Goal: Task Accomplishment & Management: Manage account settings

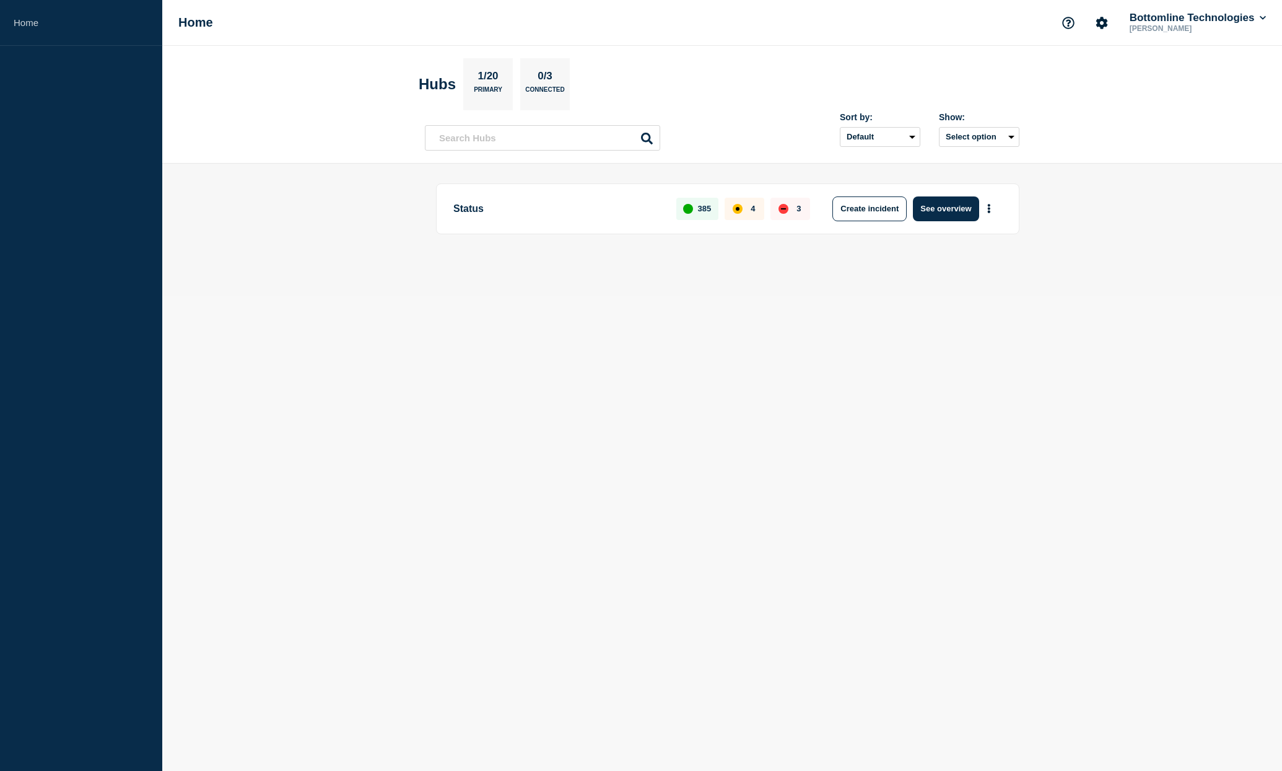
click at [467, 207] on p "Status" at bounding box center [557, 208] width 209 height 25
click at [945, 211] on button "See overview" at bounding box center [946, 208] width 66 height 25
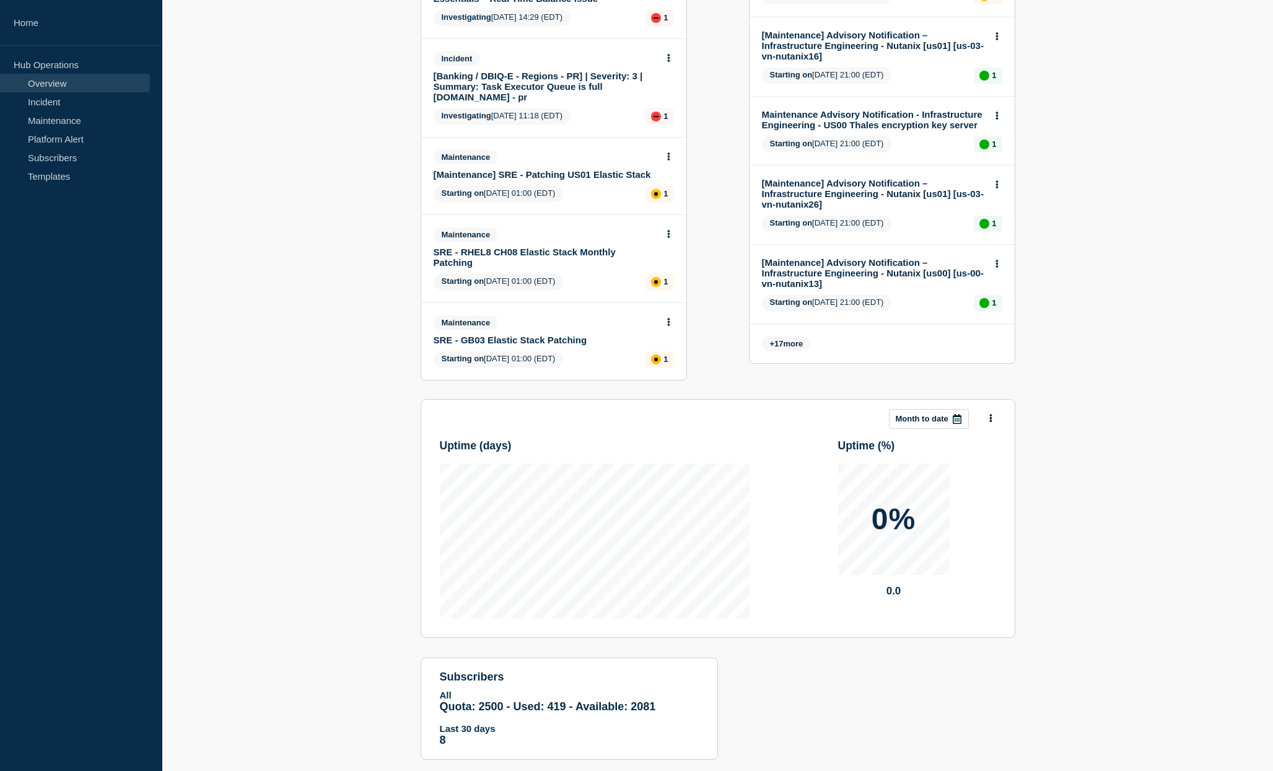
scroll to position [613, 0]
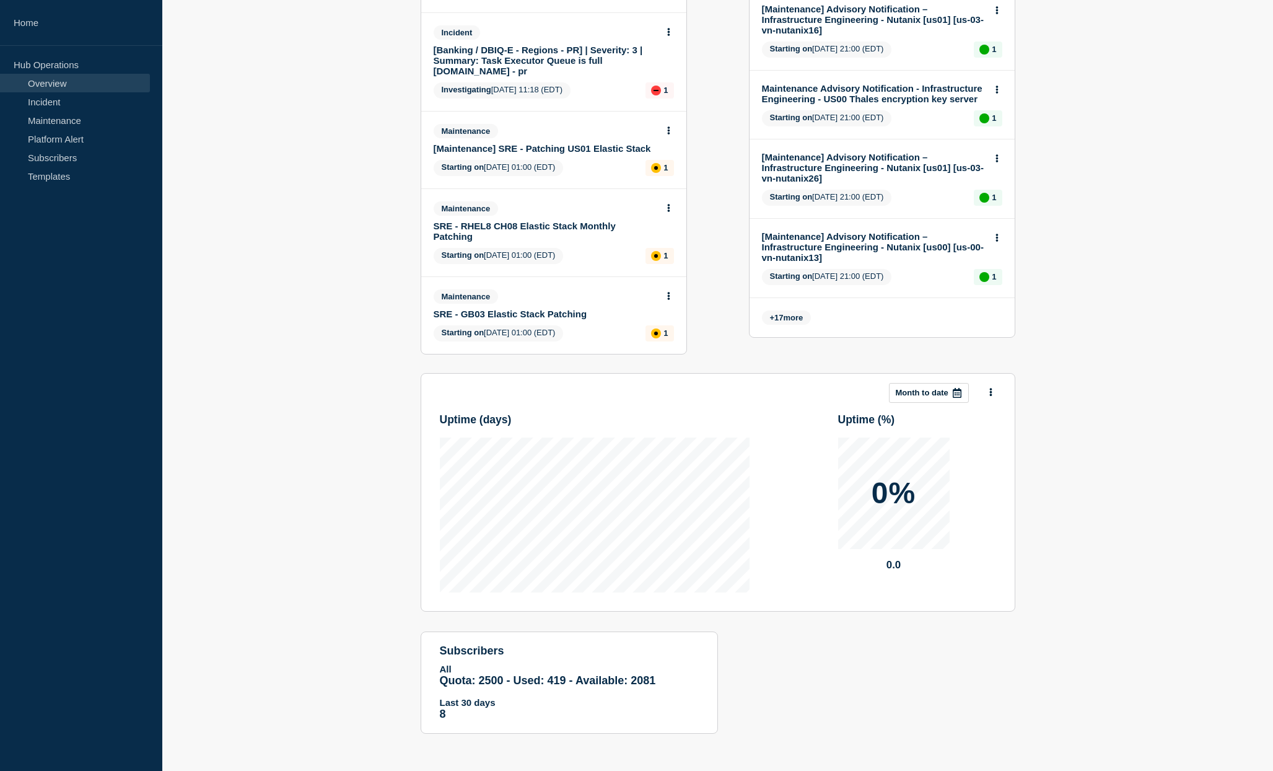
click at [962, 383] on div at bounding box center [957, 392] width 22 height 19
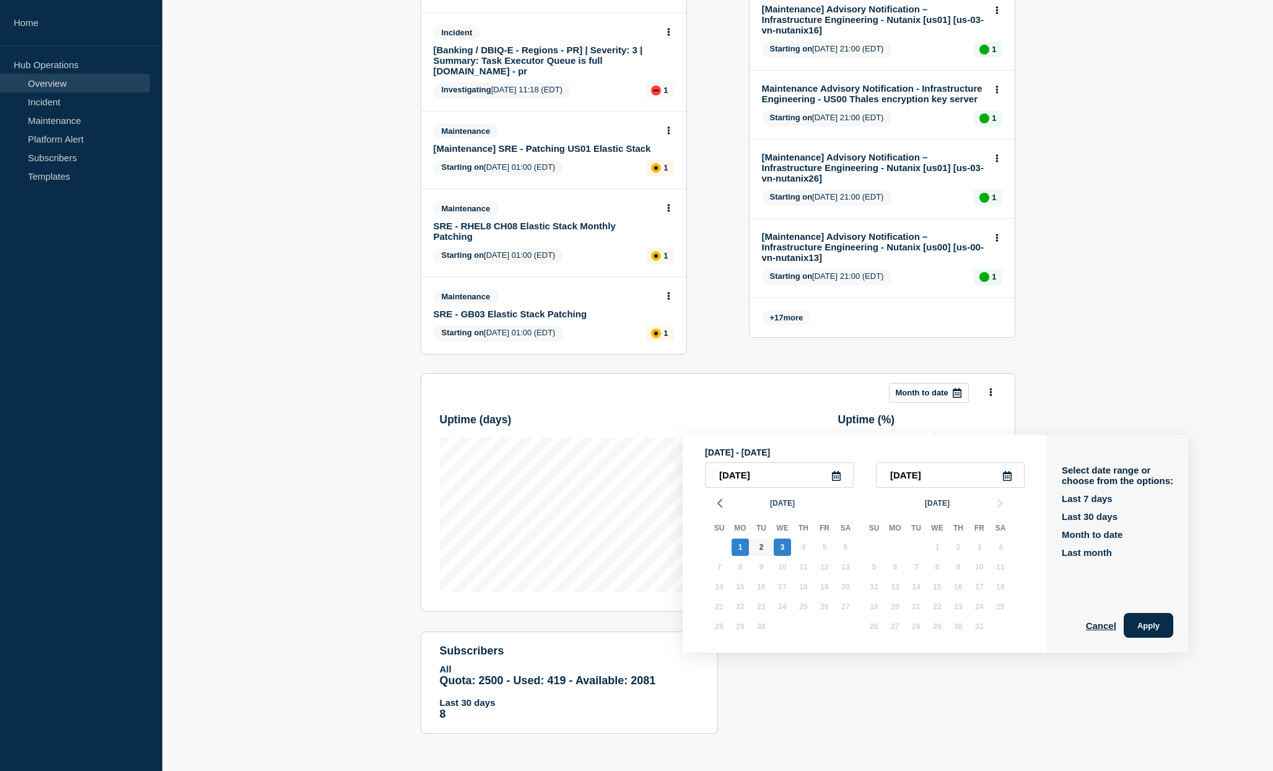
click at [287, 351] on section "Add incident Add maintenance Current events 8 Incident [Banking / DBIQ-E - Citi…" at bounding box center [717, 151] width 1111 height 1202
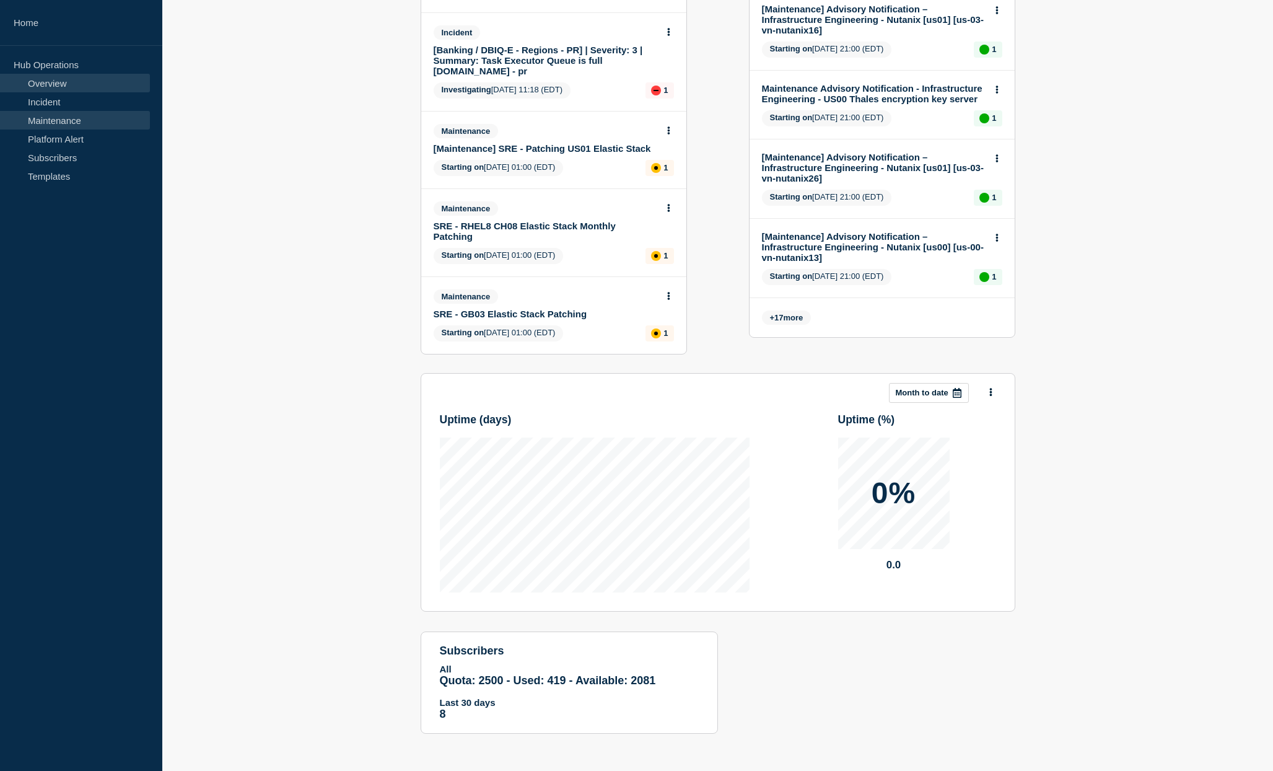
click at [63, 118] on link "Maintenance" at bounding box center [75, 120] width 150 height 19
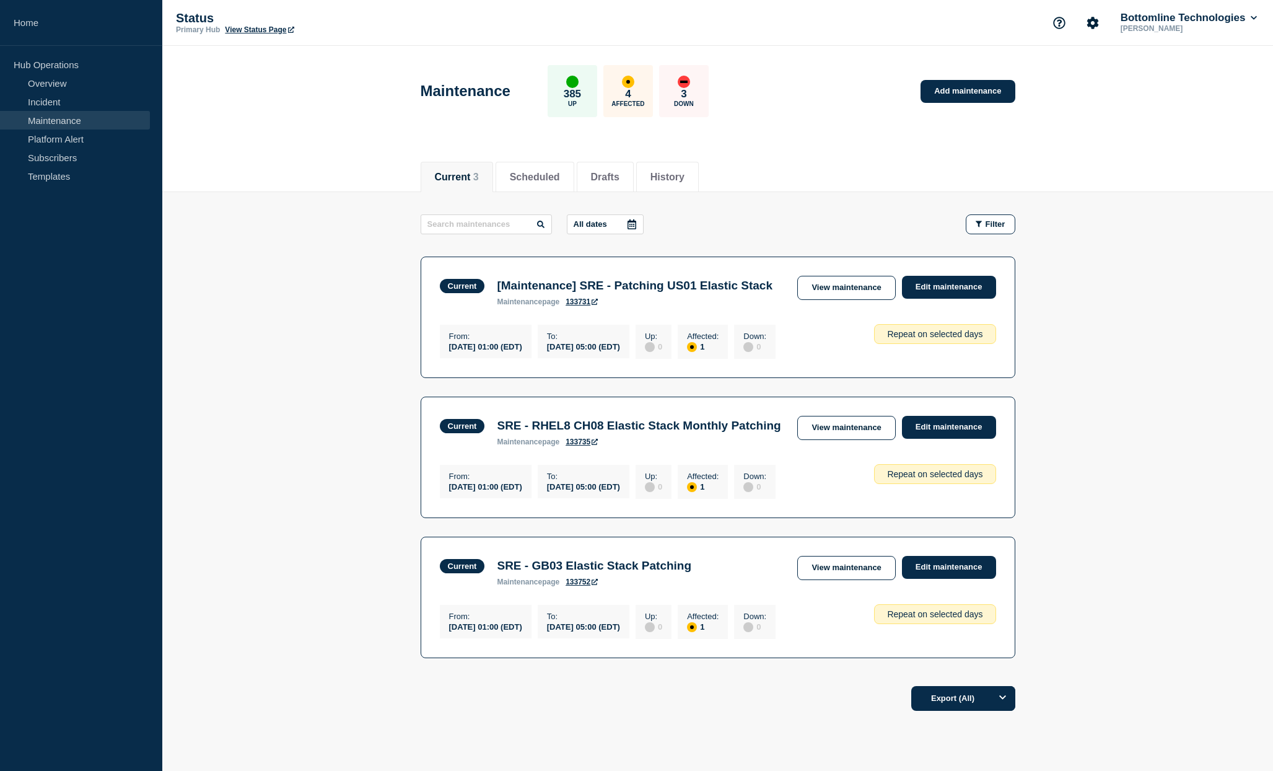
click at [627, 219] on icon at bounding box center [632, 224] width 10 height 10
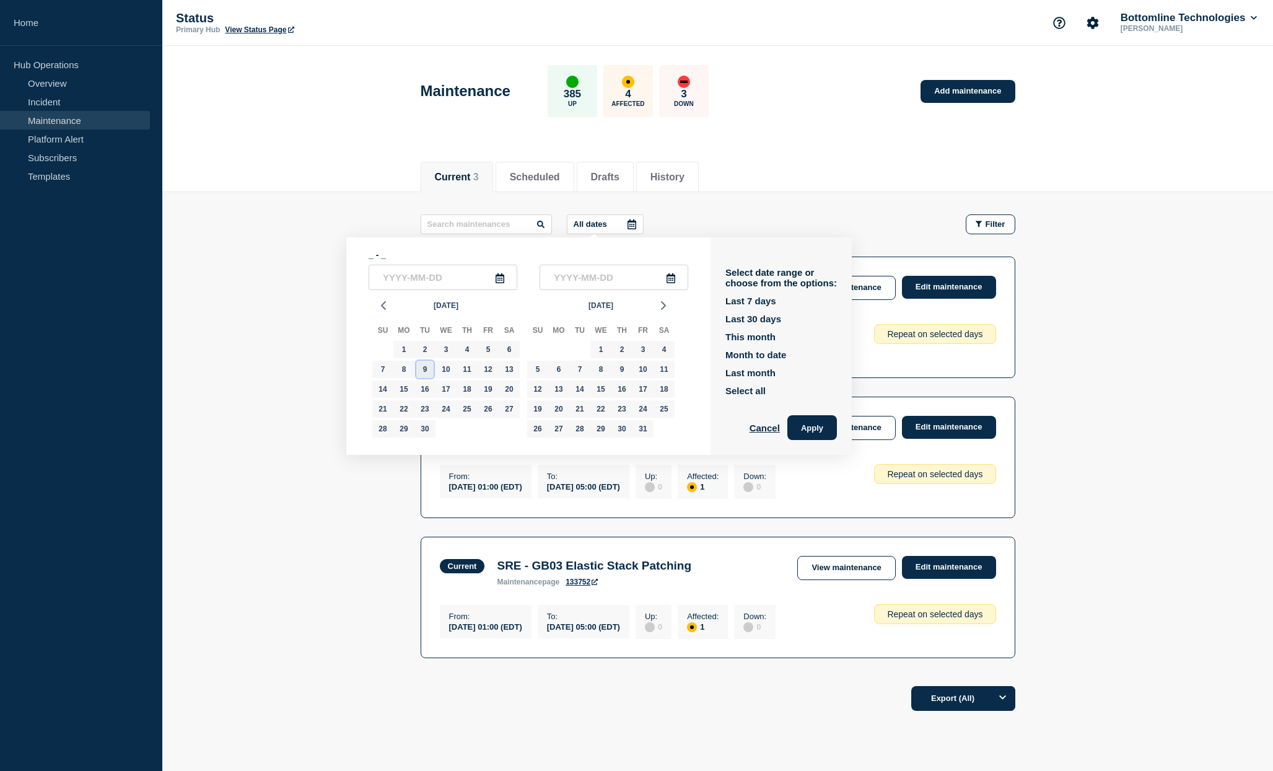
click at [428, 373] on div "9" at bounding box center [424, 369] width 17 height 17
type input "[DATE]"
click at [256, 251] on main "All dates [DATE] - _ 2025-09-[DATE] Mo Tu We Th Fr Sa 31 1 2 3 4 5 6 7 8 9 10 1…" at bounding box center [717, 434] width 1111 height 484
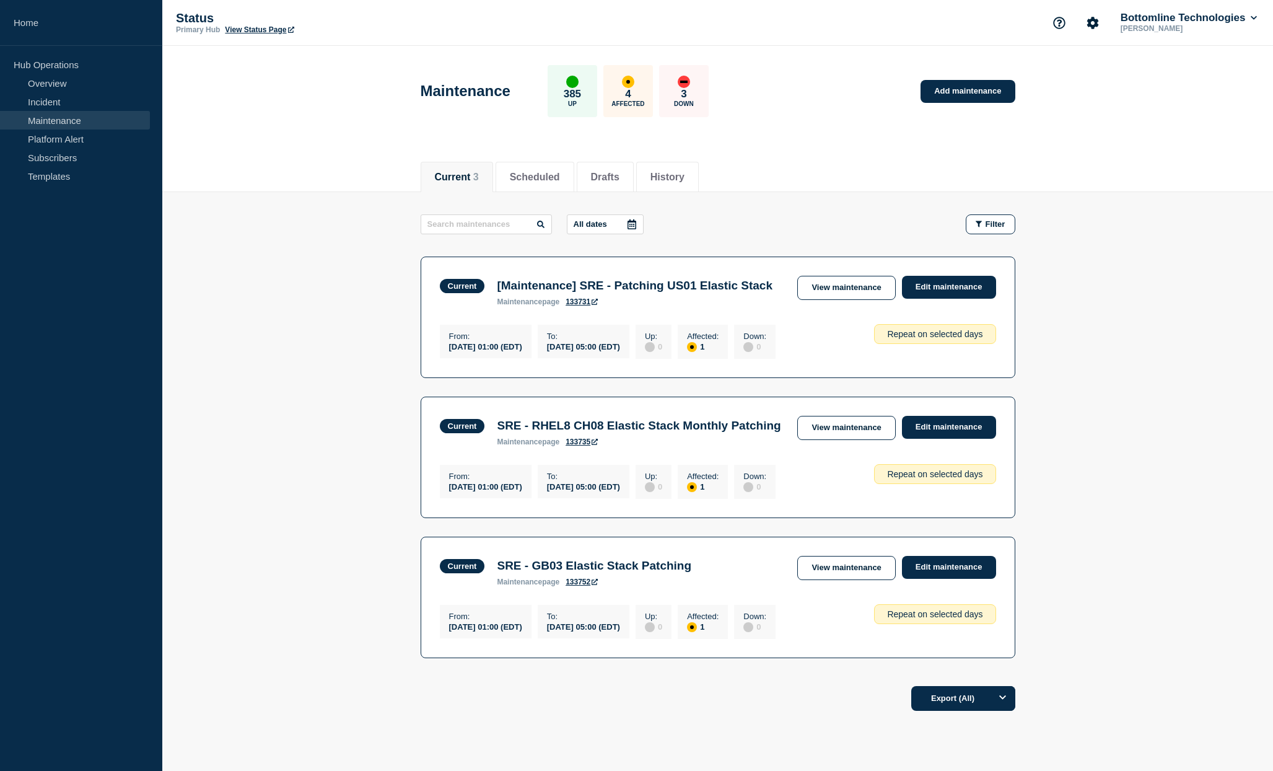
click at [627, 222] on icon at bounding box center [631, 224] width 9 height 10
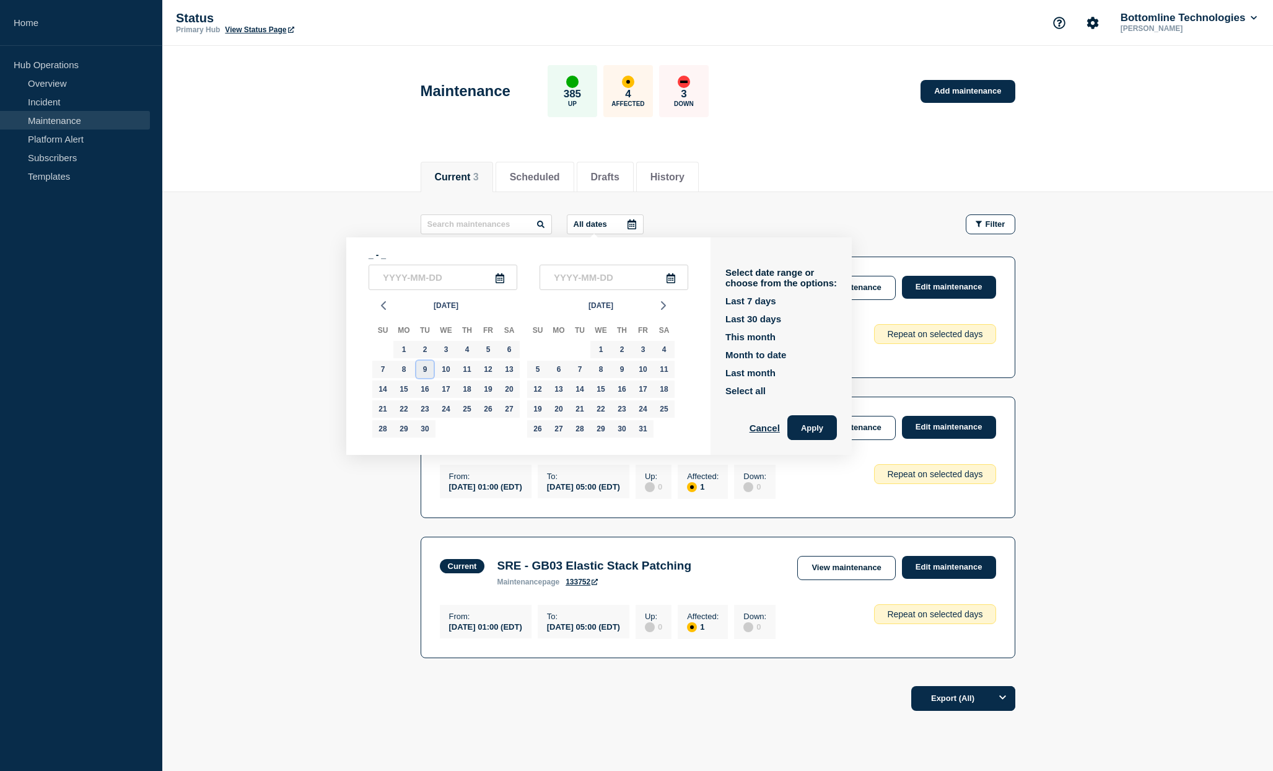
click at [427, 373] on div "9" at bounding box center [424, 369] width 17 height 17
type input "[DATE]"
click at [621, 370] on div "9" at bounding box center [621, 369] width 17 height 17
type input "[DATE]"
click at [816, 428] on button "Apply" at bounding box center [812, 427] width 50 height 25
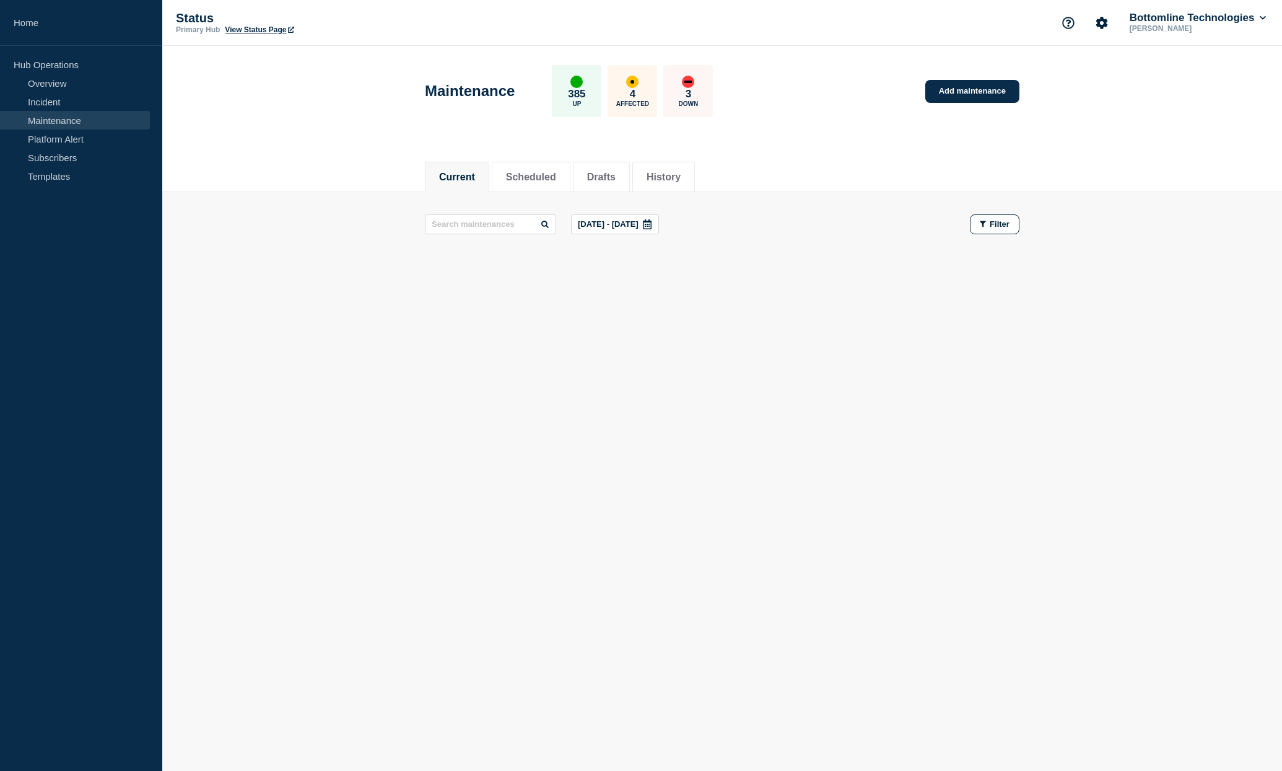
click at [628, 229] on p "[DATE] - [DATE]" at bounding box center [608, 223] width 61 height 9
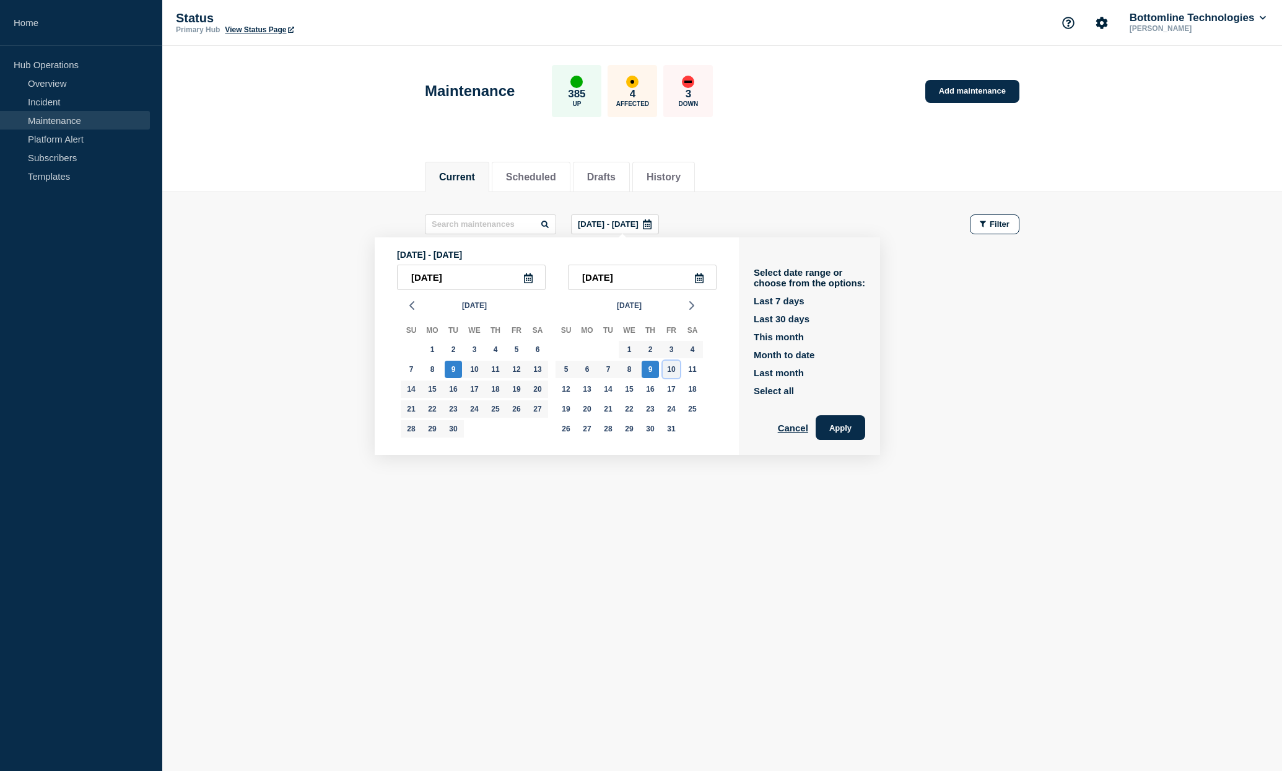
click at [675, 372] on div "10" at bounding box center [671, 369] width 17 height 17
type input "[DATE]"
click at [694, 368] on div "11" at bounding box center [692, 369] width 17 height 17
type input "[DATE]"
click at [827, 424] on button "Apply" at bounding box center [841, 427] width 50 height 25
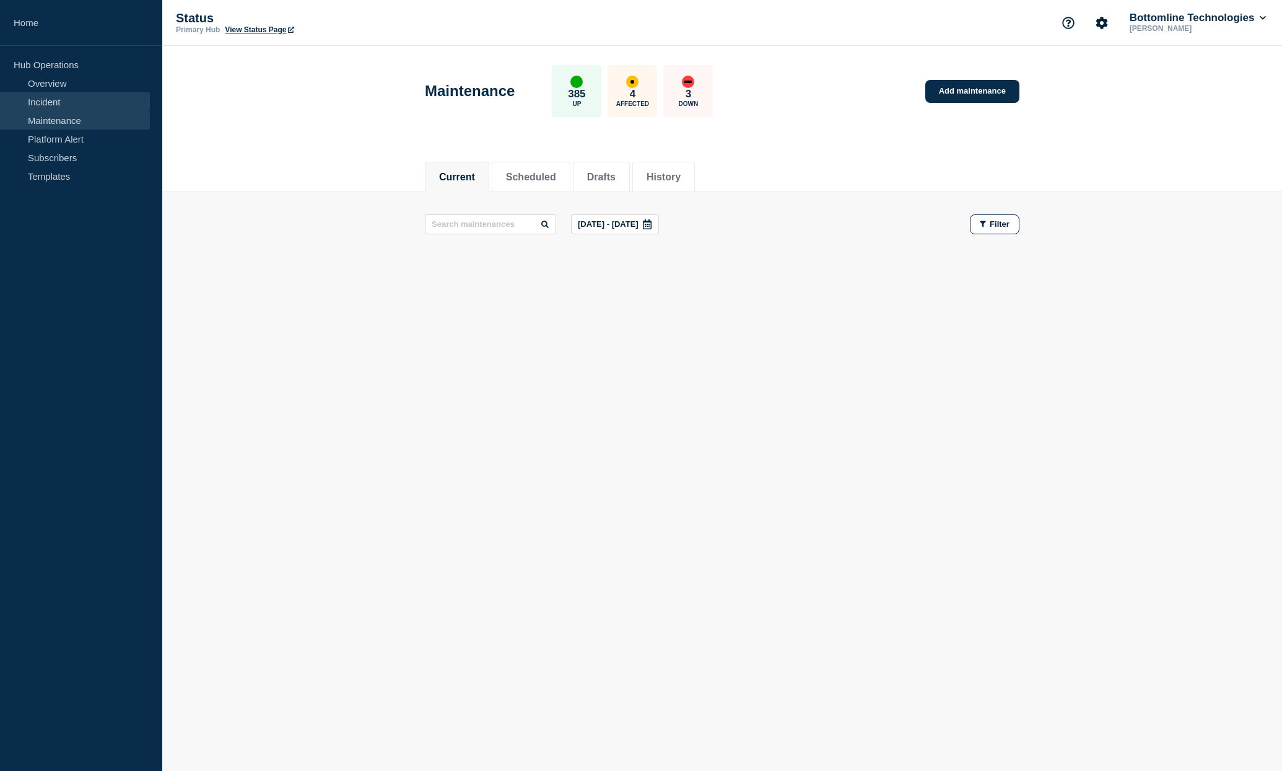
click at [55, 98] on link "Incident" at bounding box center [75, 101] width 150 height 19
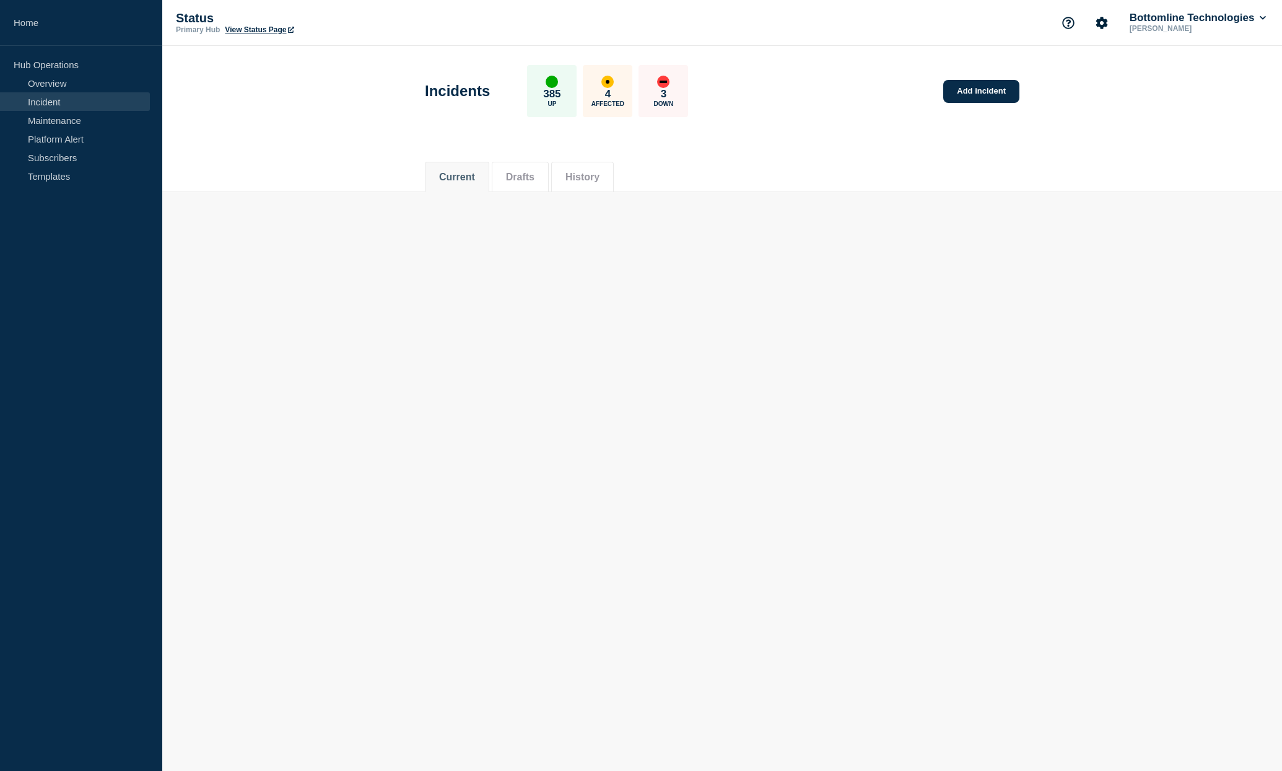
click at [55, 98] on link "Incident" at bounding box center [75, 101] width 150 height 19
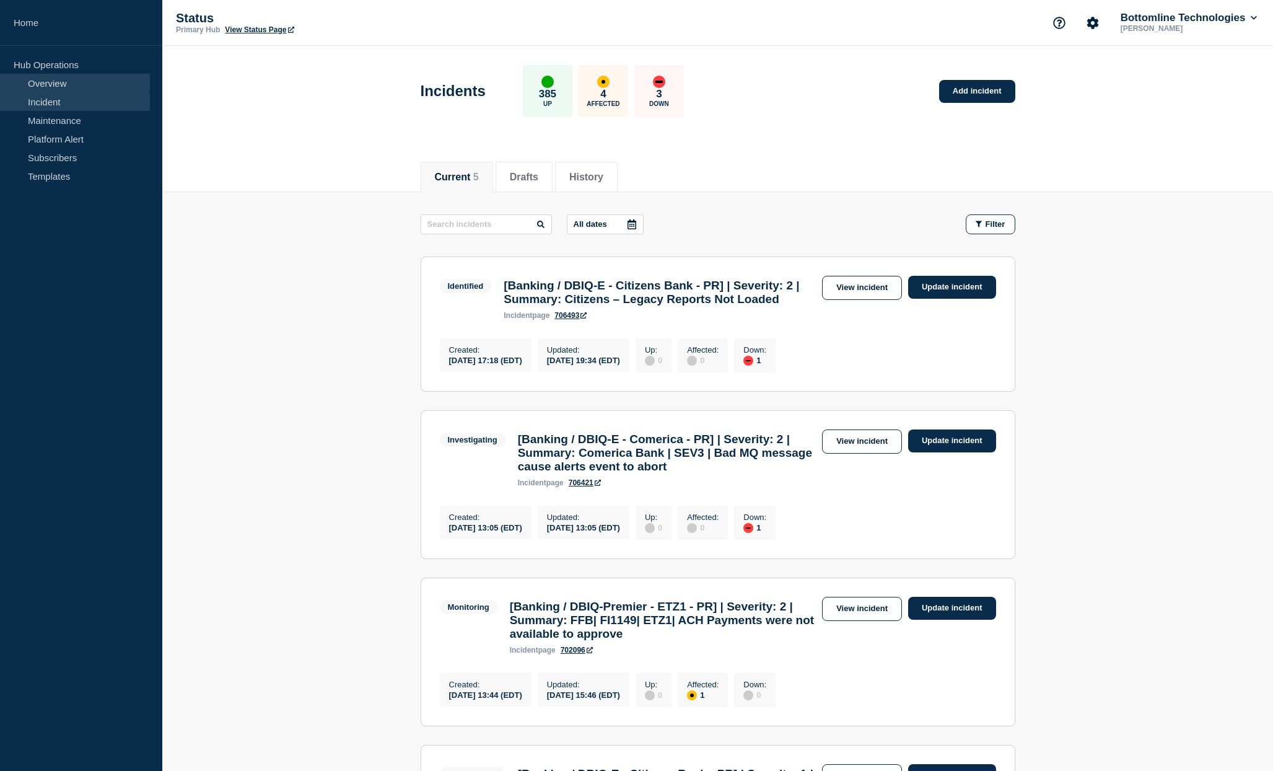
click at [53, 86] on link "Overview" at bounding box center [75, 83] width 150 height 19
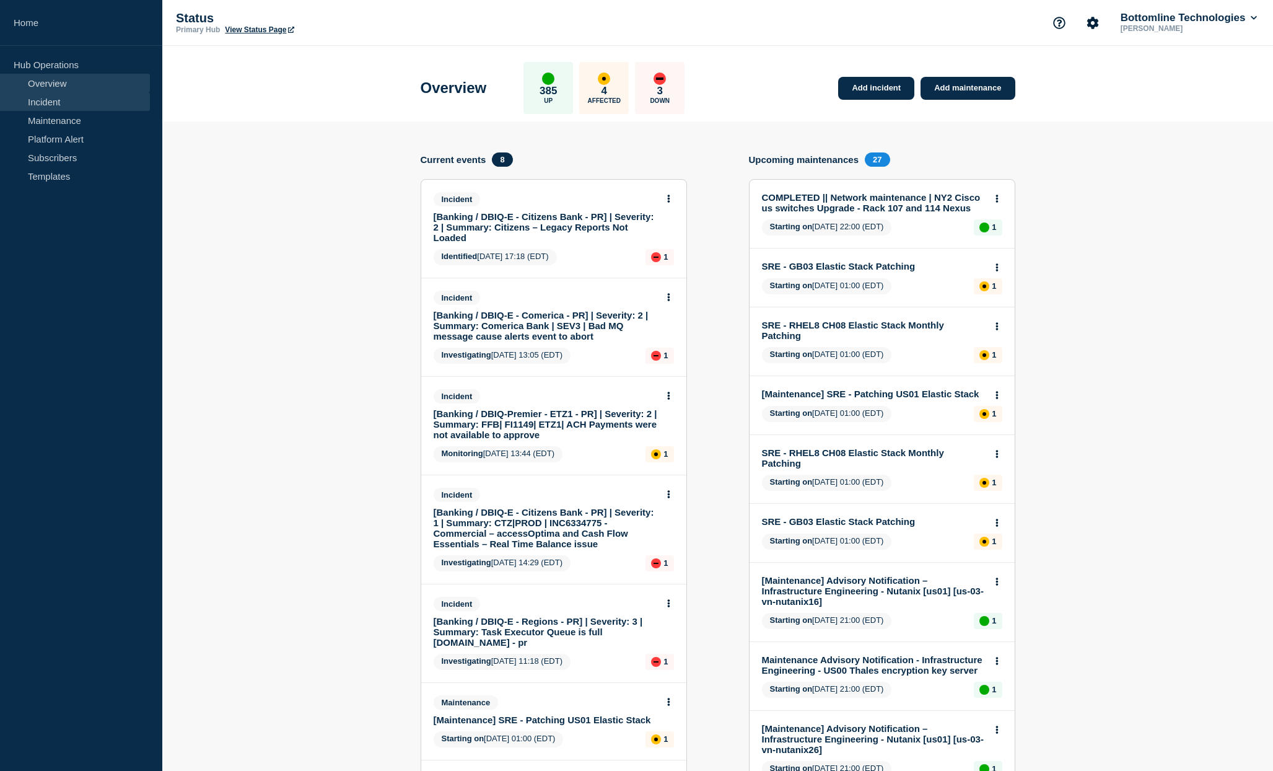
click at [53, 108] on link "Incident" at bounding box center [75, 101] width 150 height 19
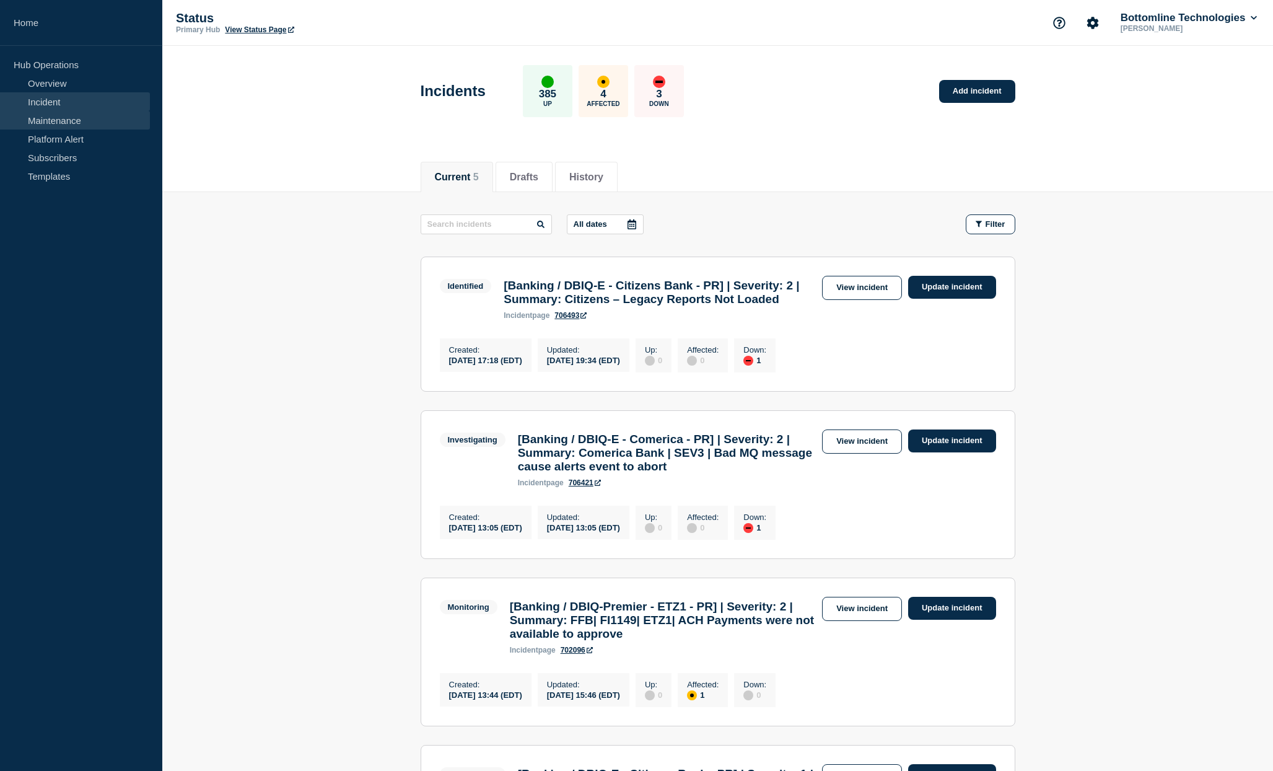
click at [58, 120] on link "Maintenance" at bounding box center [75, 120] width 150 height 19
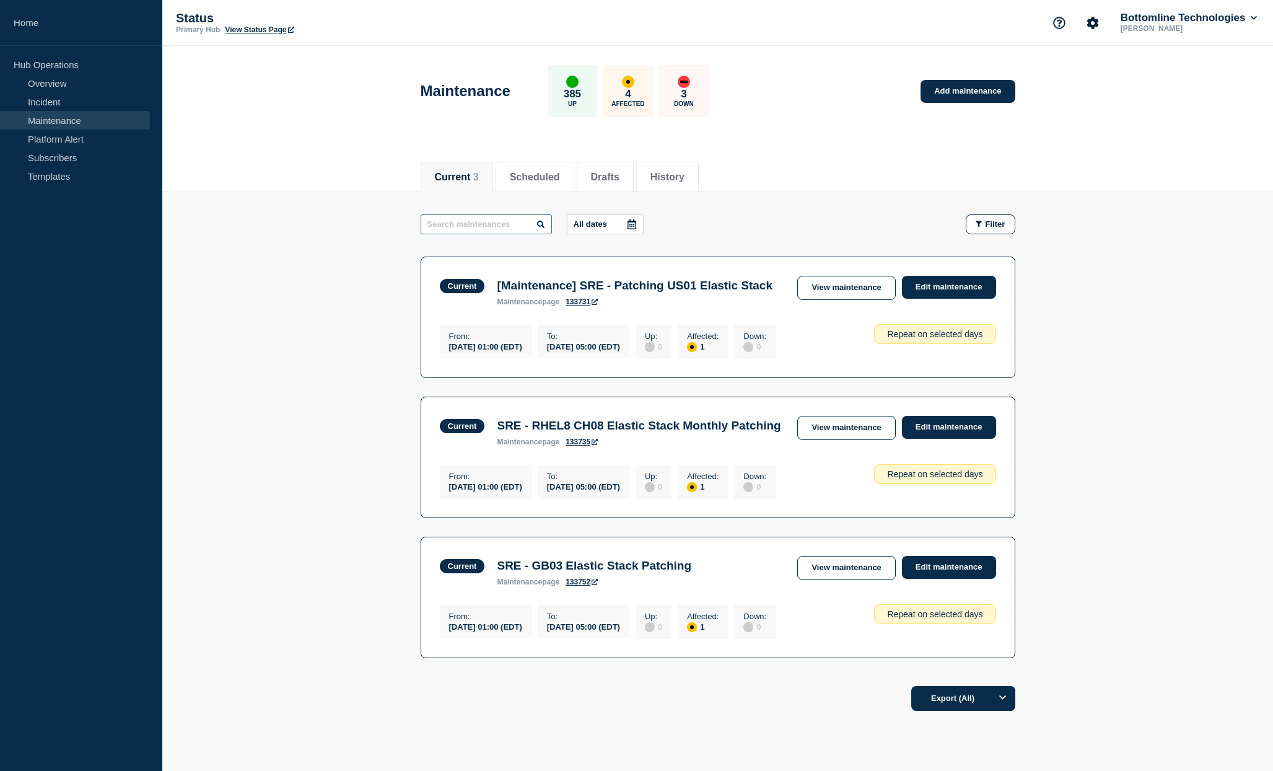
click at [442, 222] on input "text" at bounding box center [486, 224] width 131 height 20
type input "cilium"
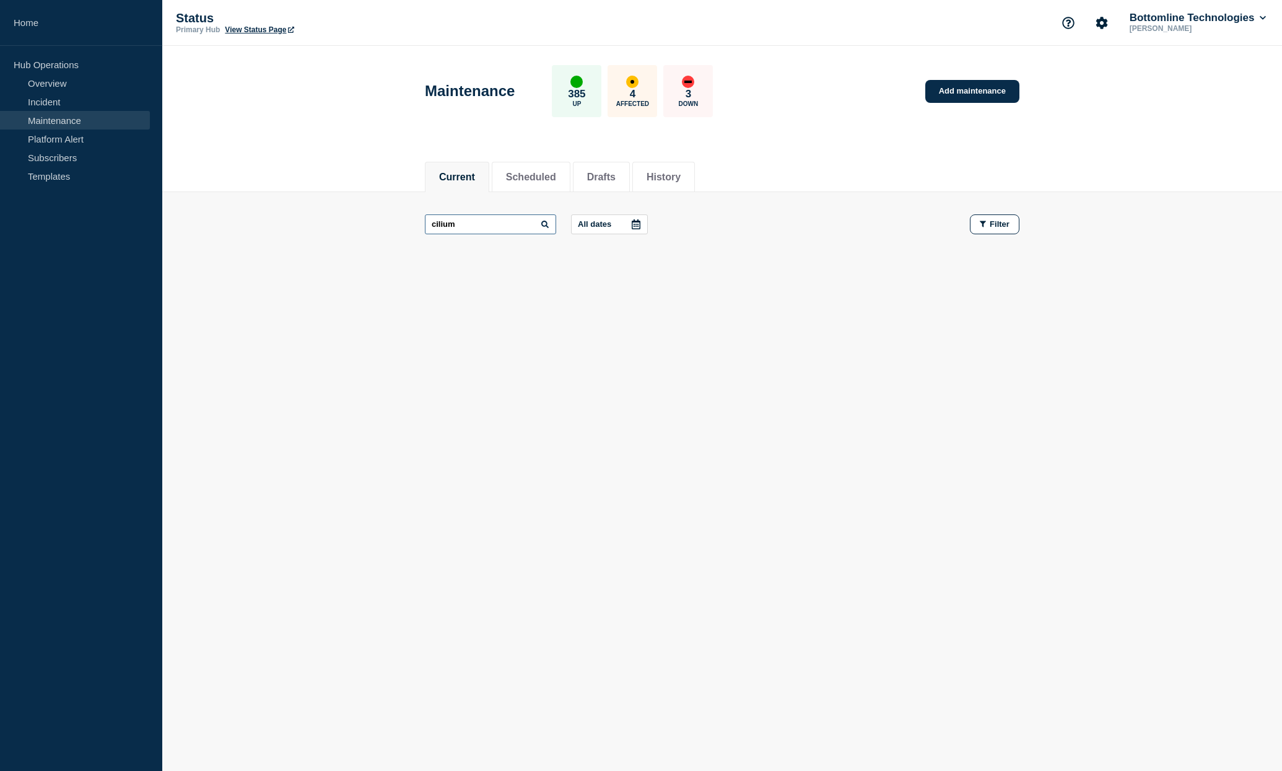
drag, startPoint x: 458, startPoint y: 227, endPoint x: 424, endPoint y: 221, distance: 33.9
click at [425, 221] on input "cilium" at bounding box center [490, 224] width 131 height 20
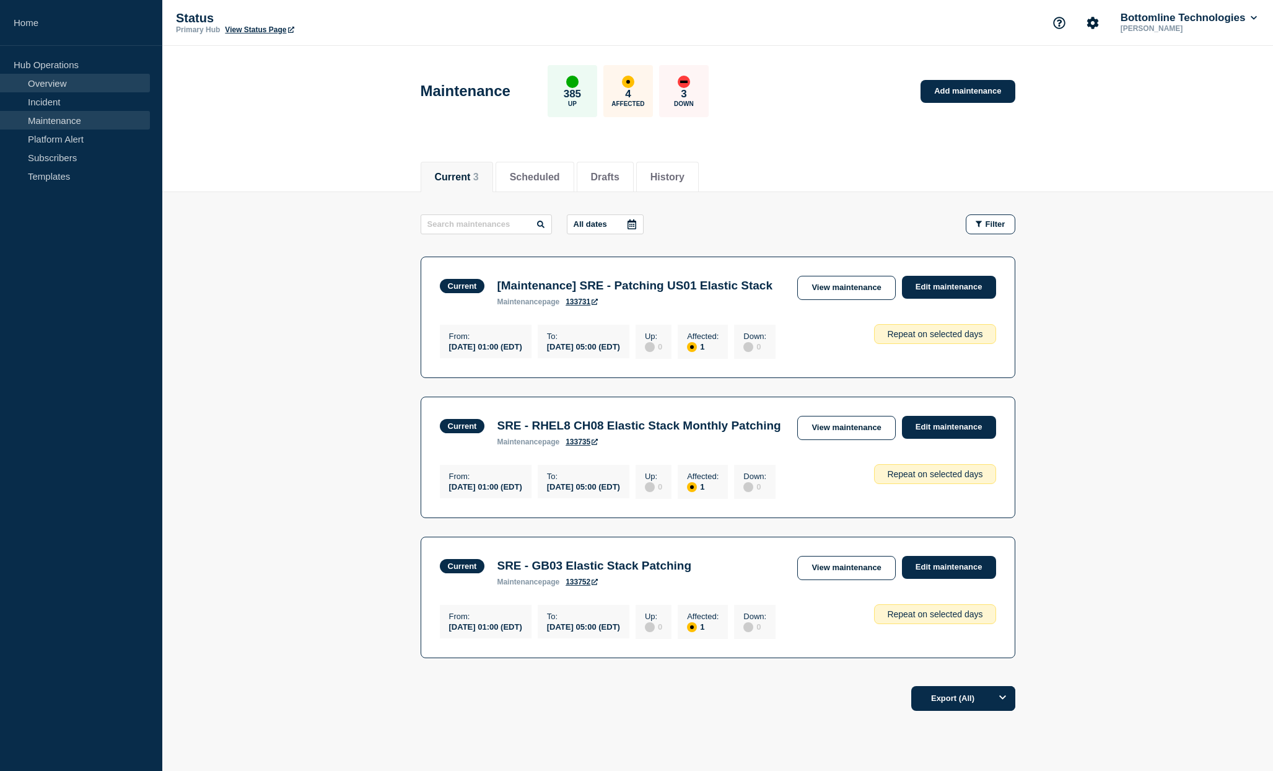
click at [58, 81] on link "Overview" at bounding box center [75, 83] width 150 height 19
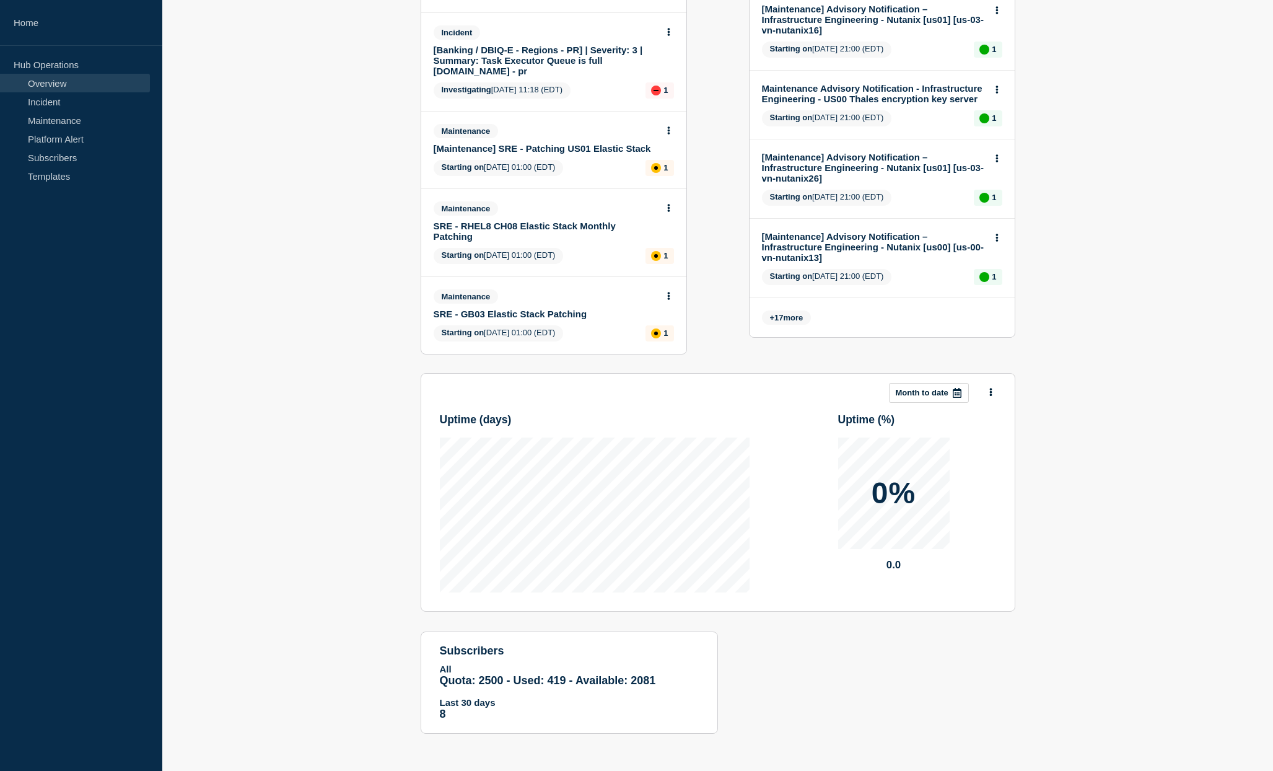
scroll to position [601, 0]
click at [798, 310] on span "+ 17 more" at bounding box center [787, 317] width 50 height 14
click at [795, 310] on span "+ 17 more" at bounding box center [787, 317] width 50 height 14
click at [780, 313] on span "17" at bounding box center [778, 317] width 9 height 9
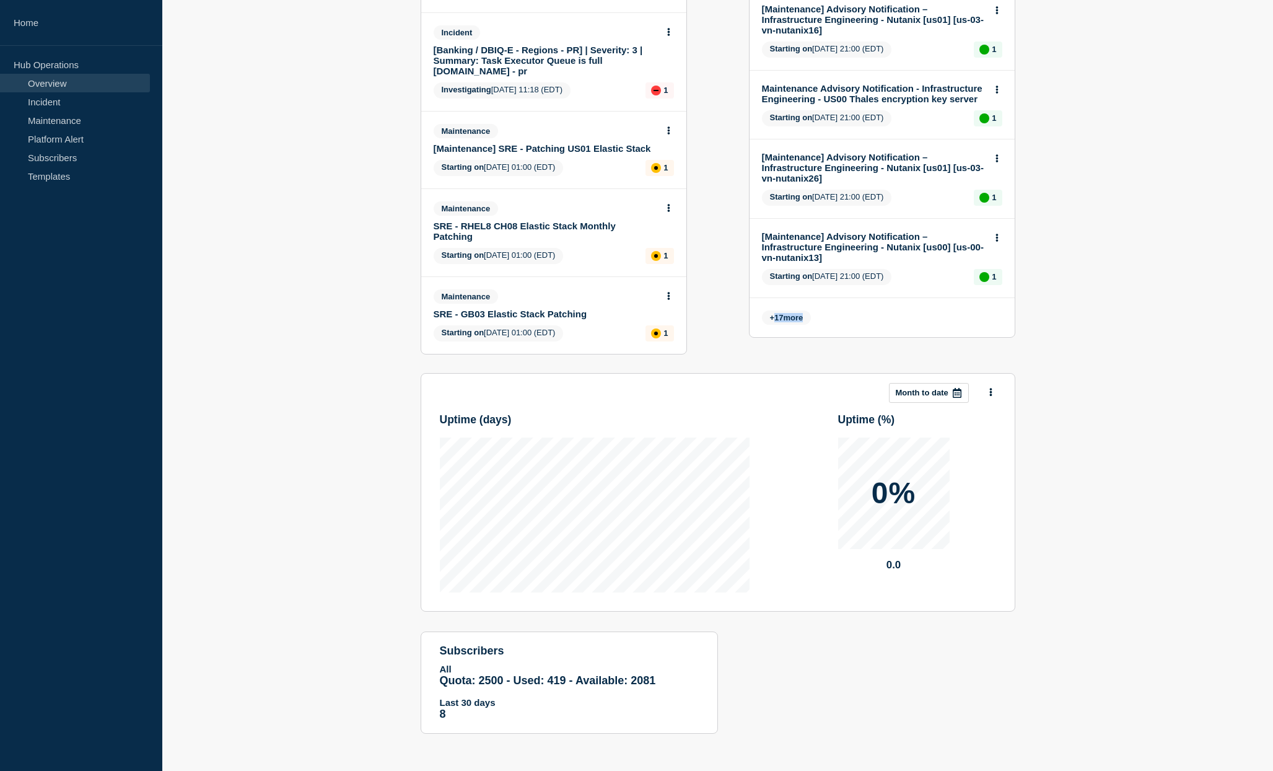
click at [780, 313] on span "17" at bounding box center [778, 317] width 9 height 9
click at [777, 313] on span "17" at bounding box center [778, 317] width 9 height 9
click at [789, 310] on span "+ 17 more" at bounding box center [787, 317] width 50 height 14
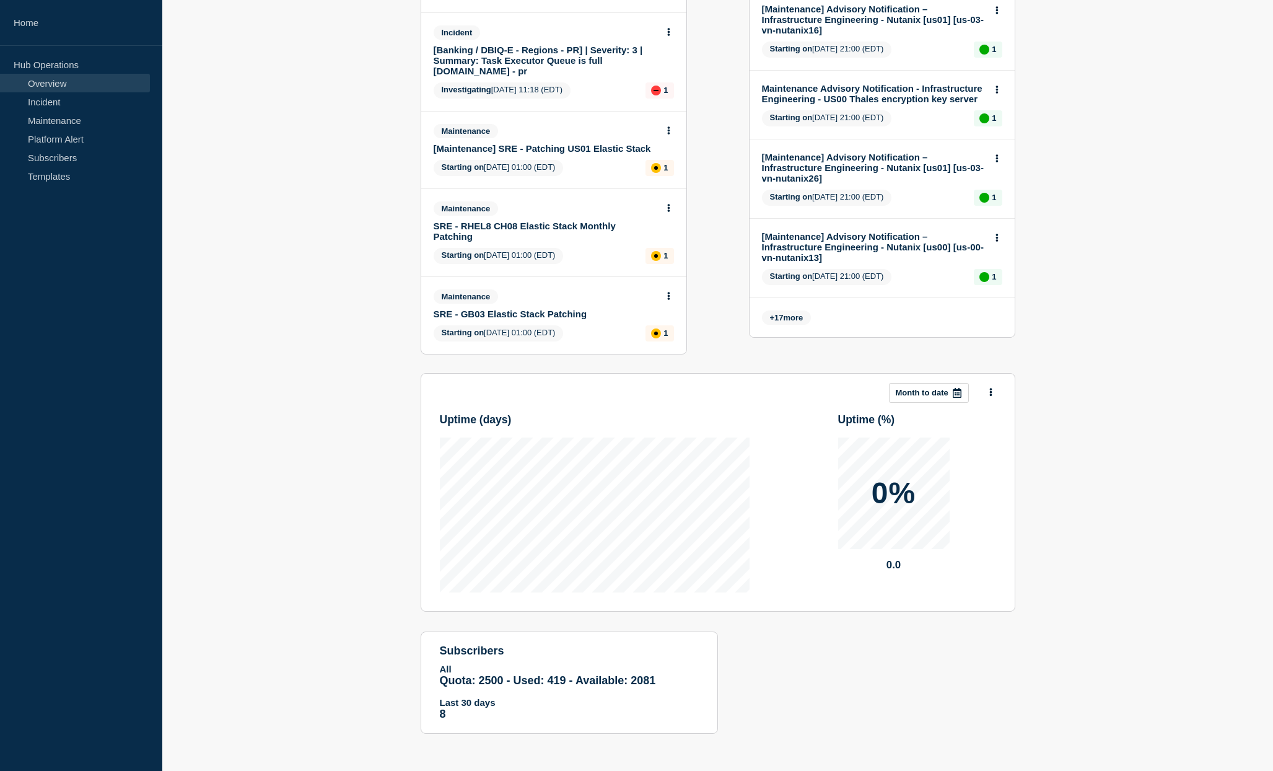
click at [785, 310] on span "+ 17 more" at bounding box center [787, 317] width 50 height 14
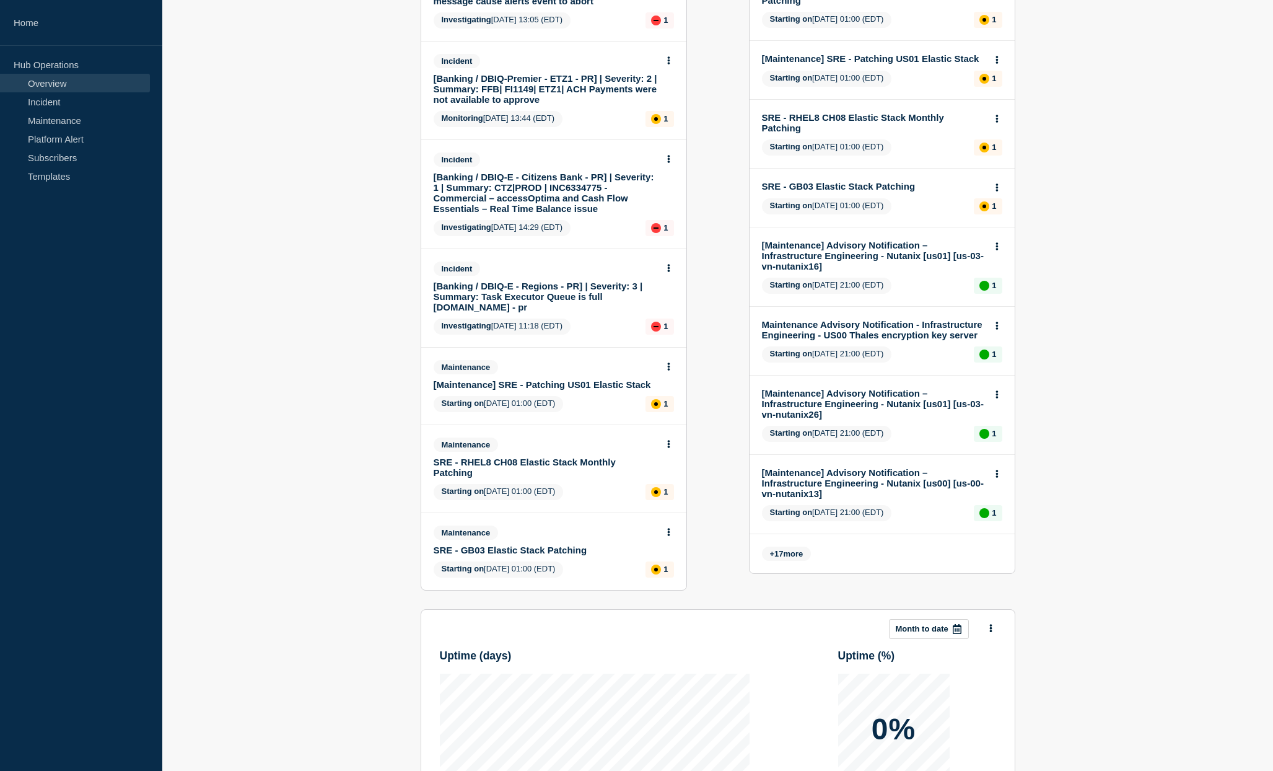
scroll to position [564, 0]
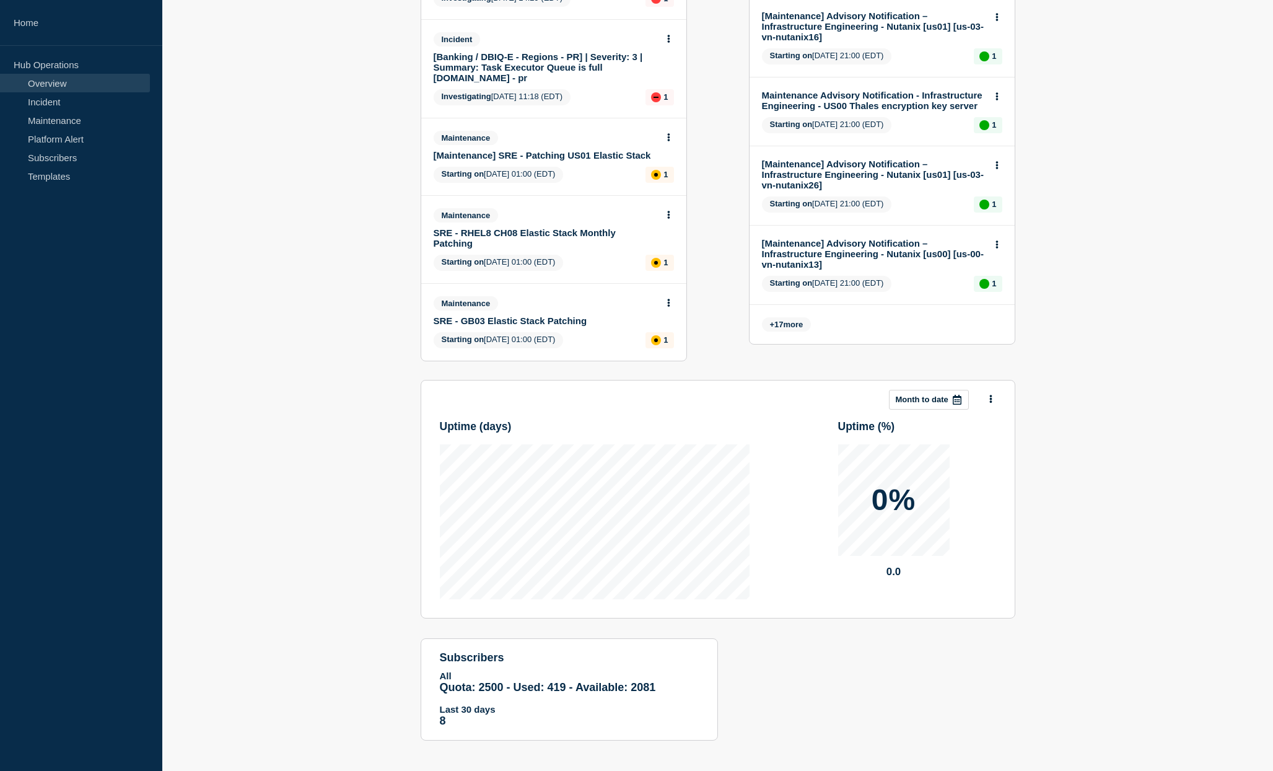
click at [786, 331] on span "+ 17 more" at bounding box center [787, 324] width 50 height 14
click at [57, 118] on link "Maintenance" at bounding box center [75, 120] width 150 height 19
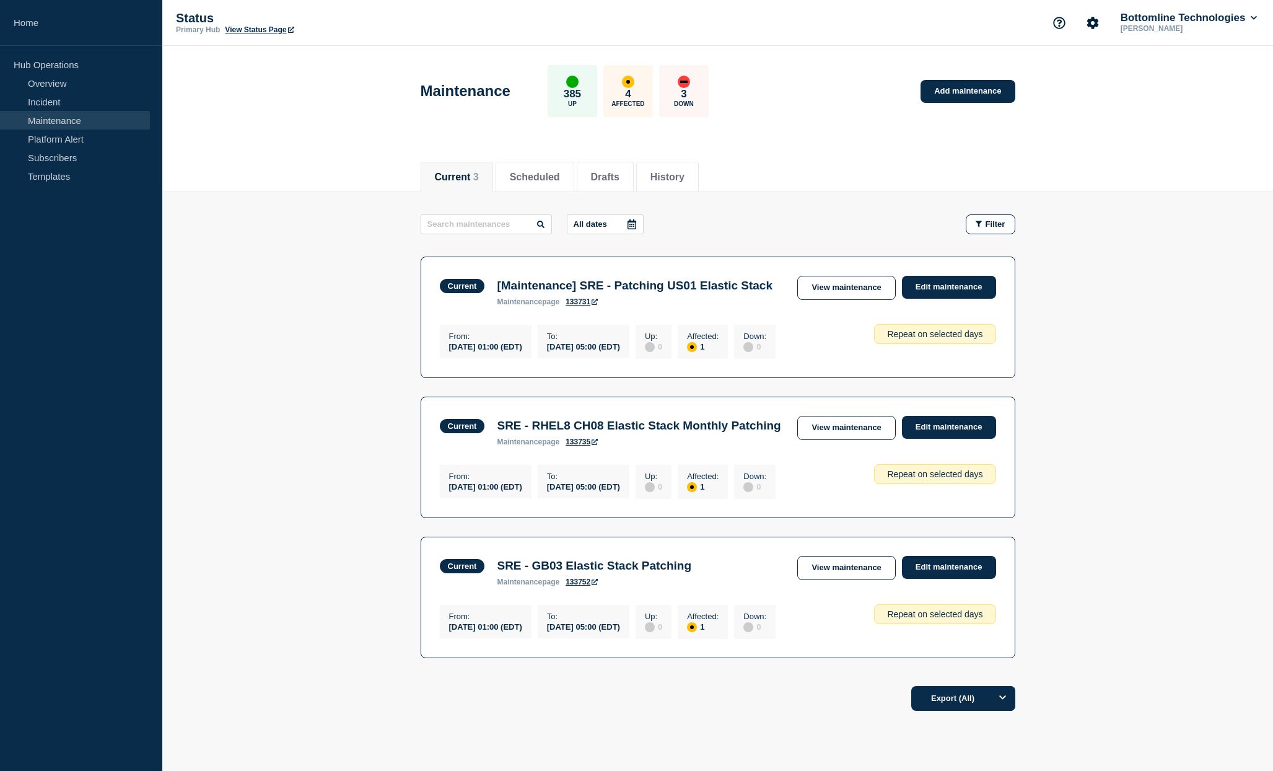
scroll to position [73, 0]
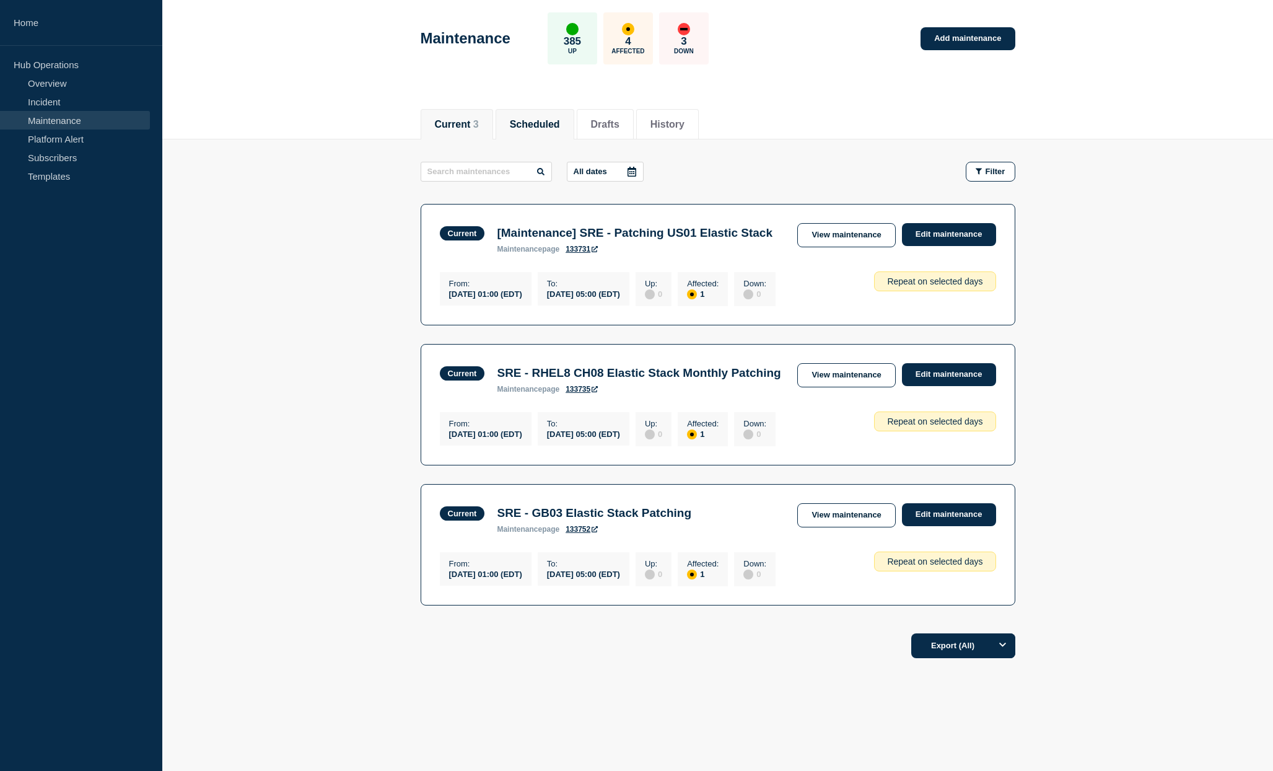
click at [541, 119] on button "Scheduled" at bounding box center [535, 124] width 50 height 11
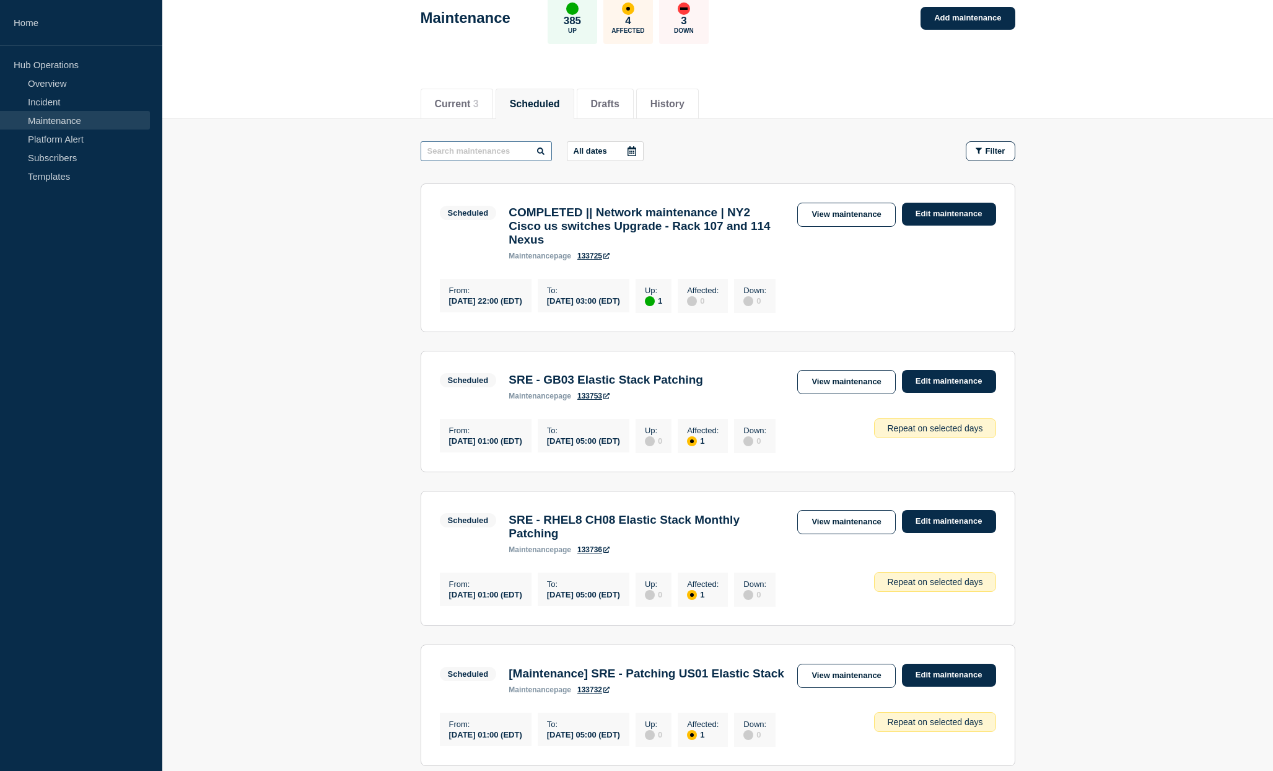
click at [473, 151] on input "text" at bounding box center [486, 151] width 131 height 20
type input "ciliu"
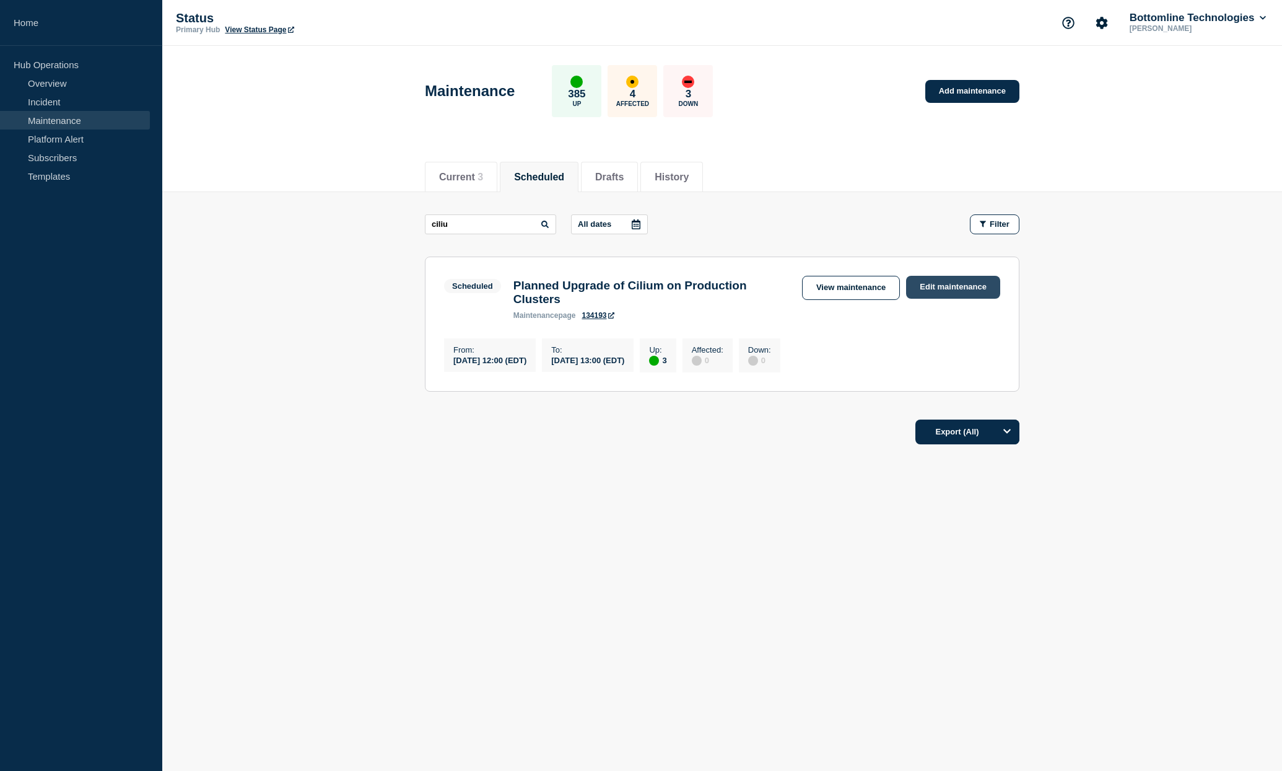
click at [929, 281] on link "Edit maintenance" at bounding box center [953, 287] width 94 height 23
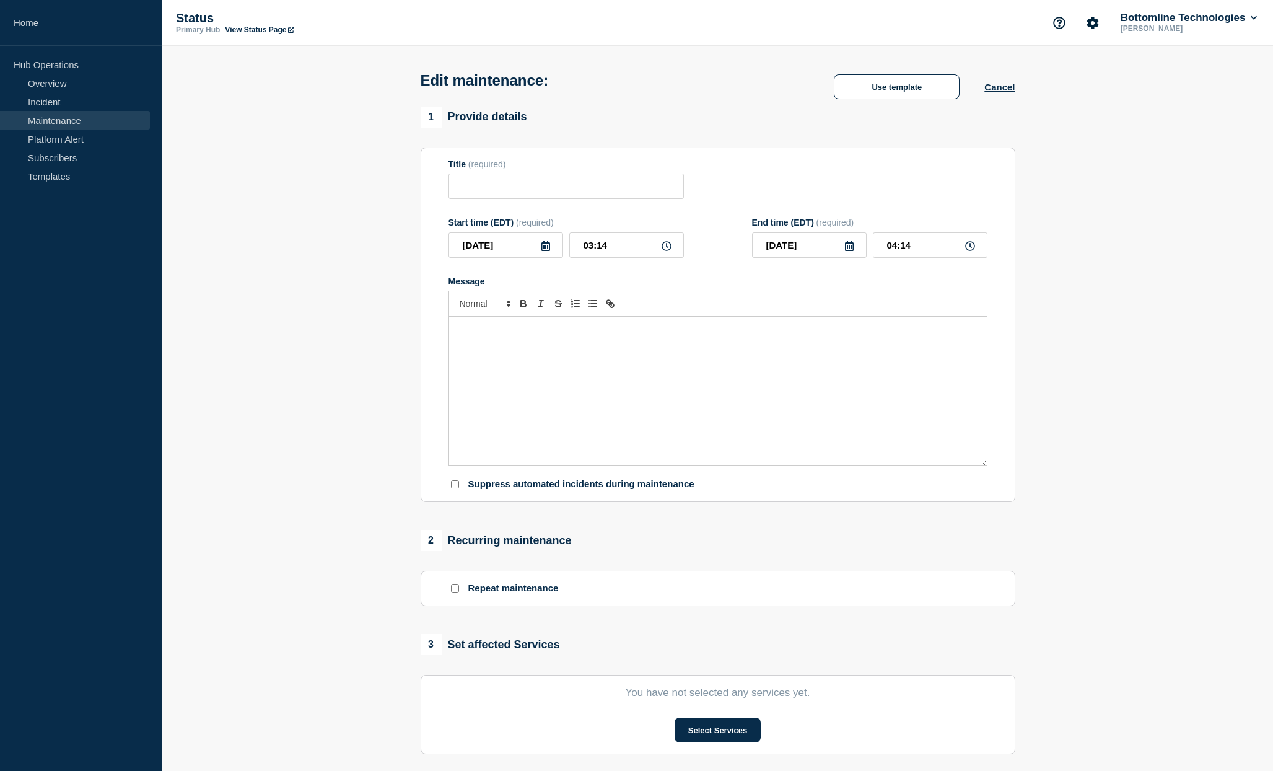
type input "Planned Upgrade of Cilium on Production Clusters"
type input "[DATE]"
type input "12:00"
type input "[DATE]"
type input "13:00"
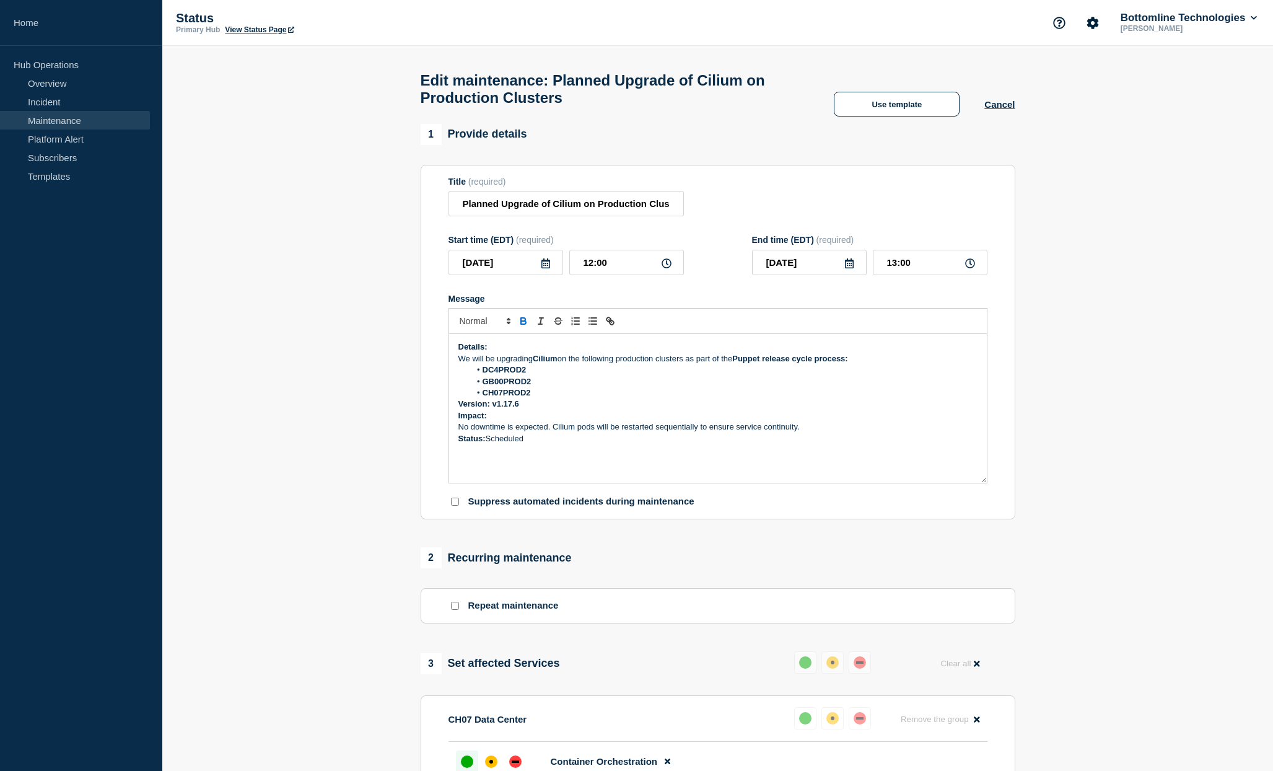
click at [544, 268] on icon at bounding box center [546, 263] width 10 height 10
click at [527, 387] on div "17" at bounding box center [526, 389] width 17 height 17
type input "[DATE]"
click at [848, 268] on icon at bounding box center [849, 263] width 9 height 10
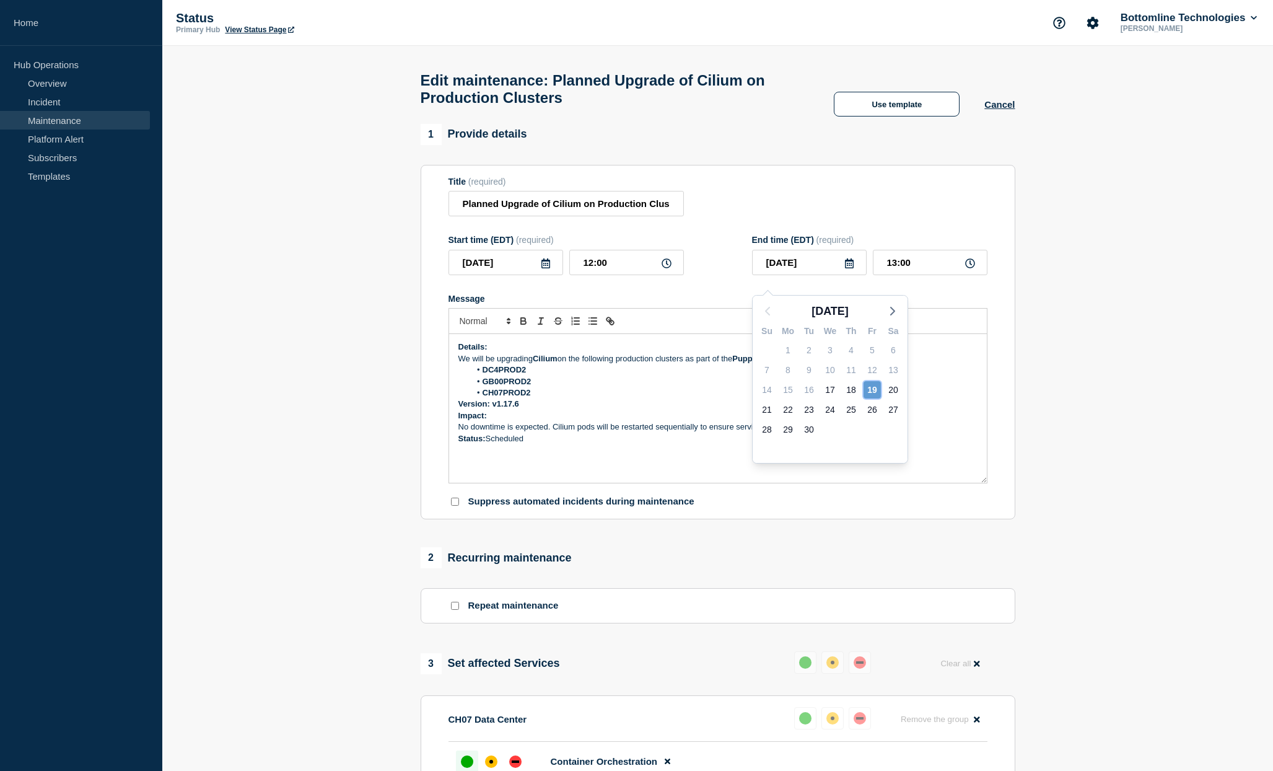
click at [874, 388] on div "19" at bounding box center [871, 389] width 17 height 17
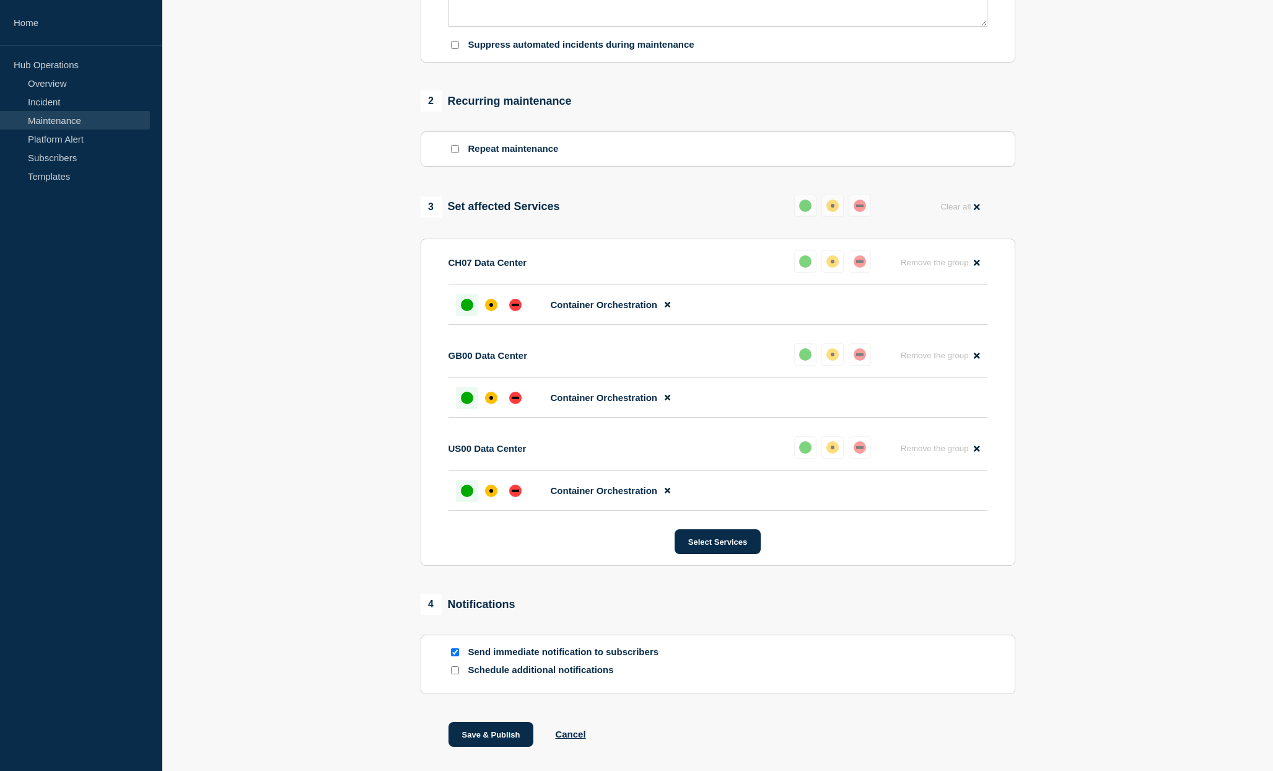
scroll to position [545, 0]
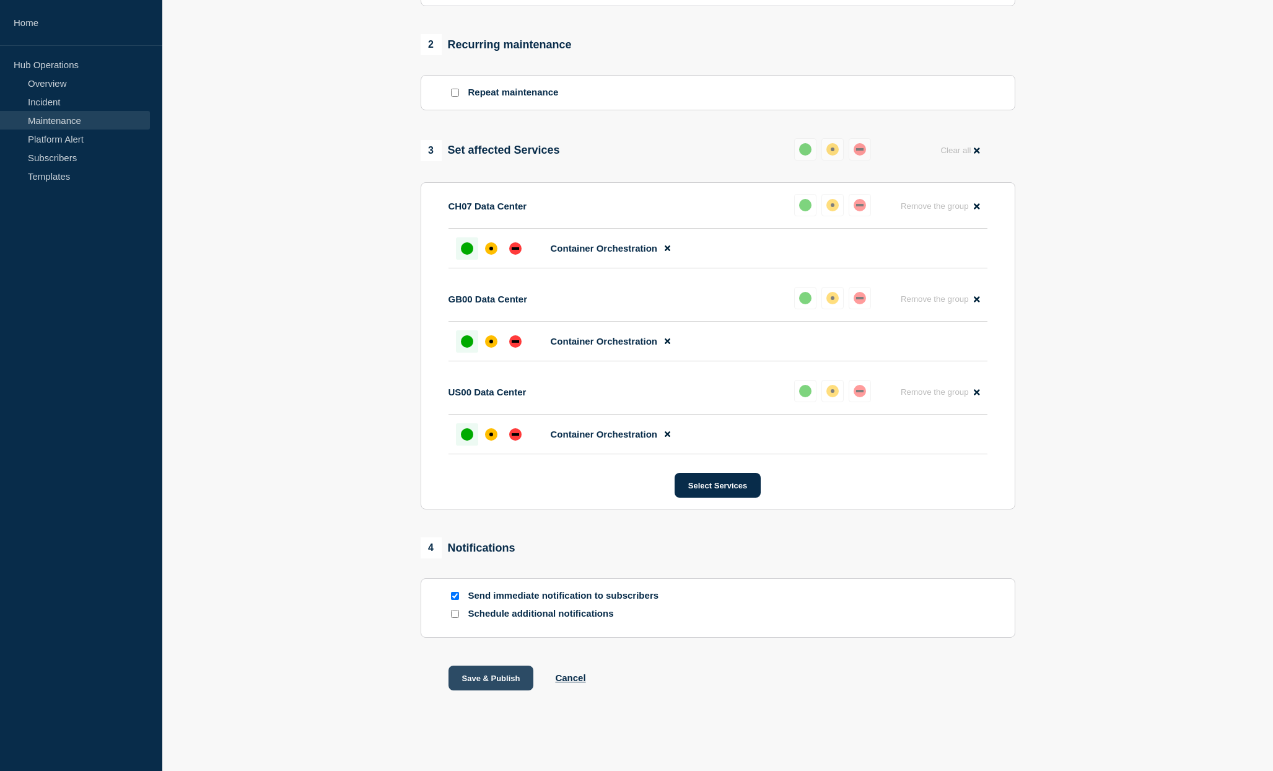
click at [510, 678] on button "Save & Publish" at bounding box center [490, 677] width 85 height 25
